Goal: Information Seeking & Learning: Learn about a topic

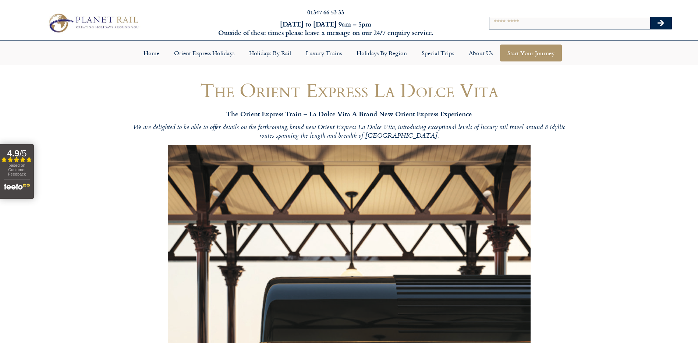
click at [540, 49] on link "Start your Journey" at bounding box center [531, 53] width 62 height 17
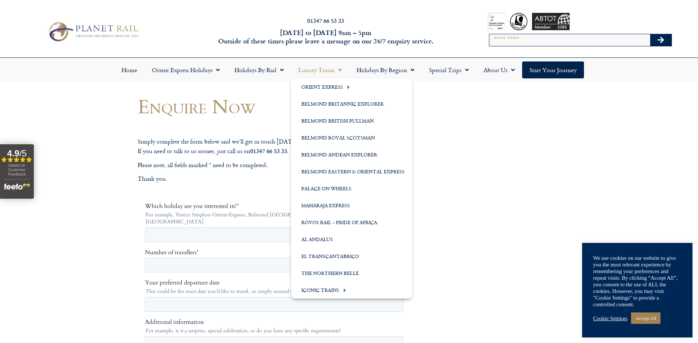
click at [322, 65] on link "Luxury Trains" at bounding box center [320, 69] width 58 height 17
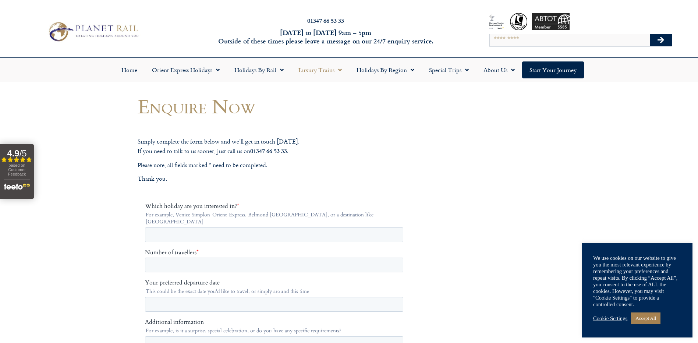
click at [322, 72] on link "Luxury Trains" at bounding box center [320, 69] width 58 height 17
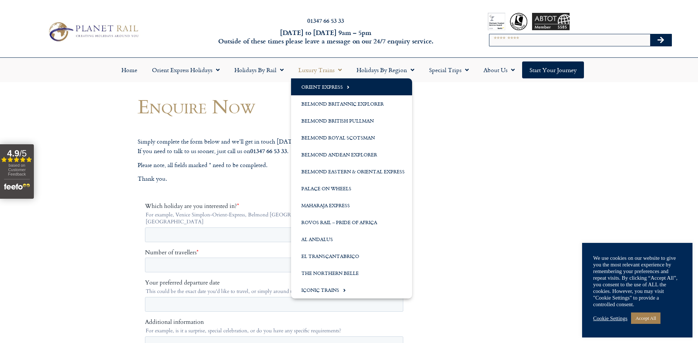
click at [322, 87] on link "Orient Express" at bounding box center [351, 86] width 121 height 17
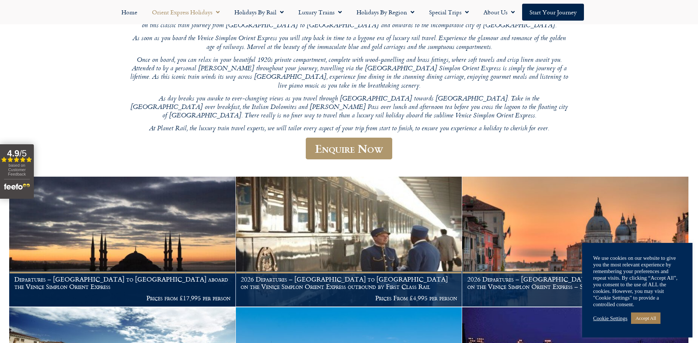
scroll to position [110, 0]
